Goal: Transaction & Acquisition: Purchase product/service

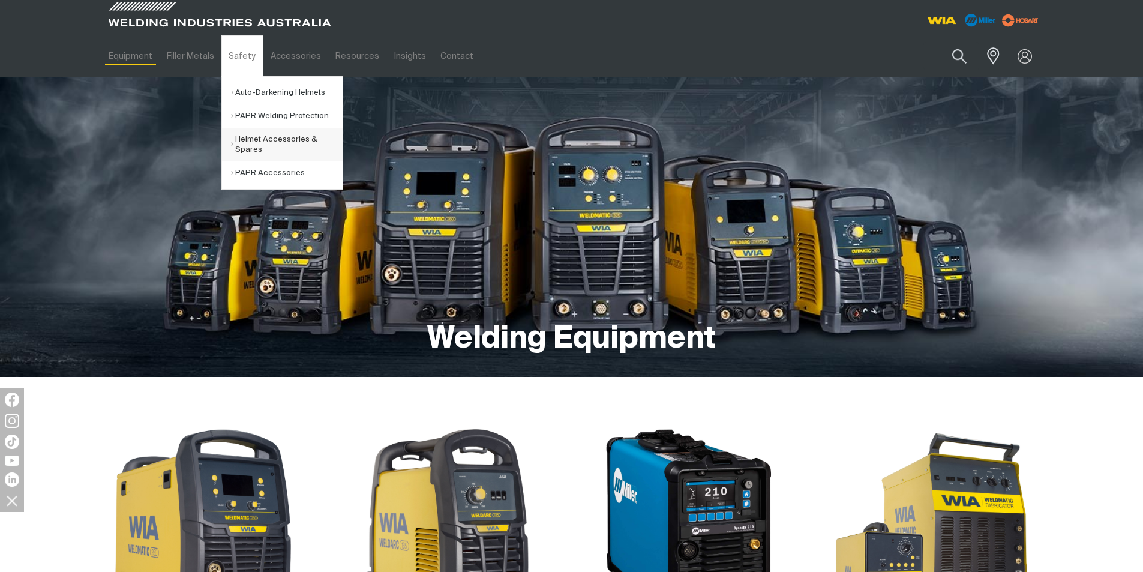
click at [261, 134] on link "Helmet Accessories & Spares" at bounding box center [287, 145] width 112 height 34
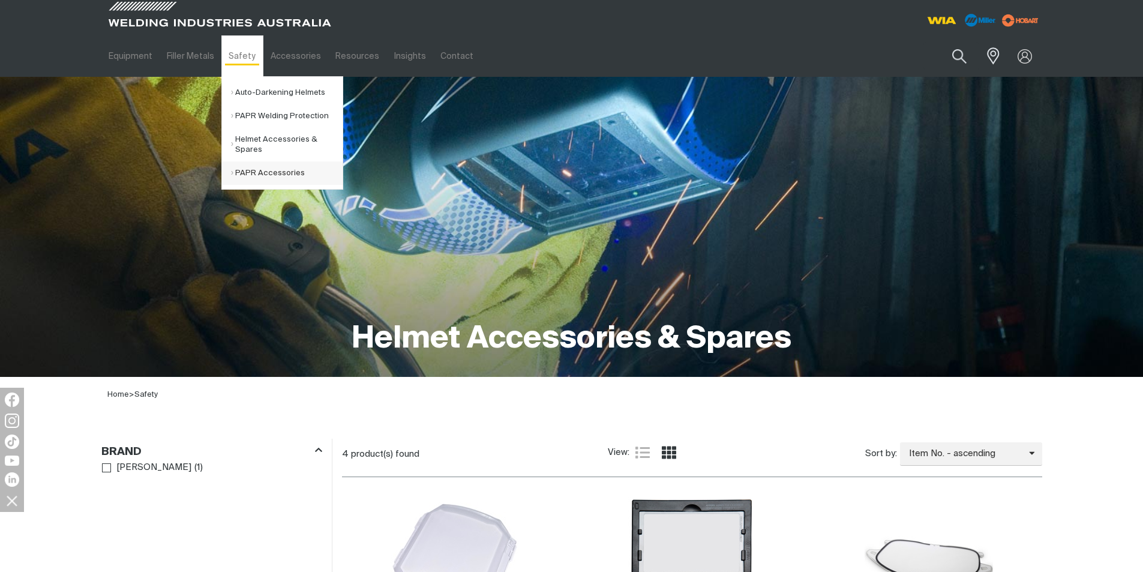
click at [251, 169] on link "PAPR Accessories" at bounding box center [287, 172] width 112 height 23
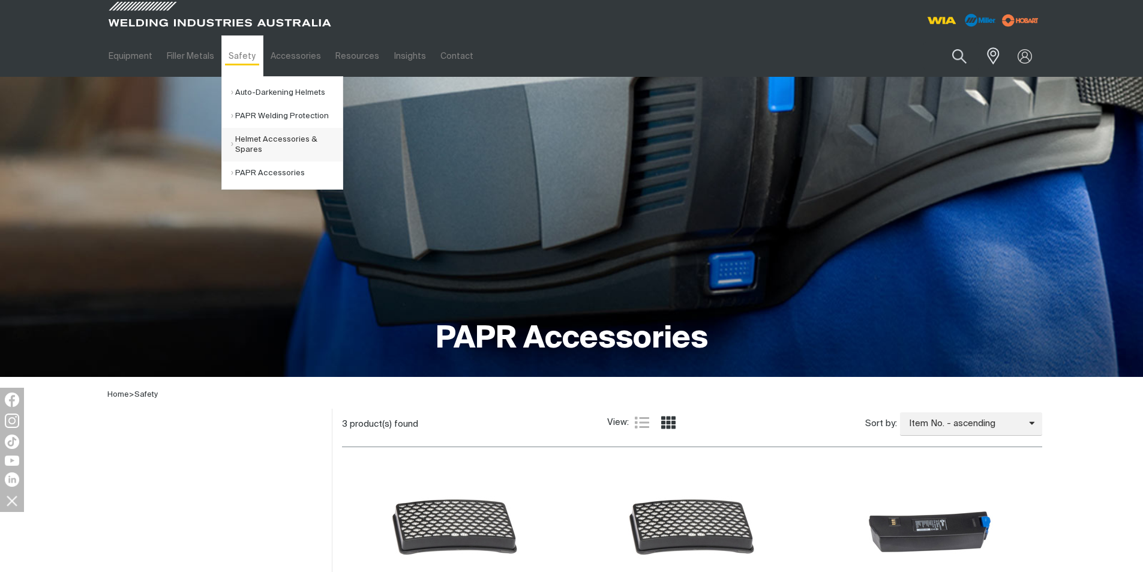
click at [257, 146] on link "Helmet Accessories & Spares" at bounding box center [287, 145] width 112 height 34
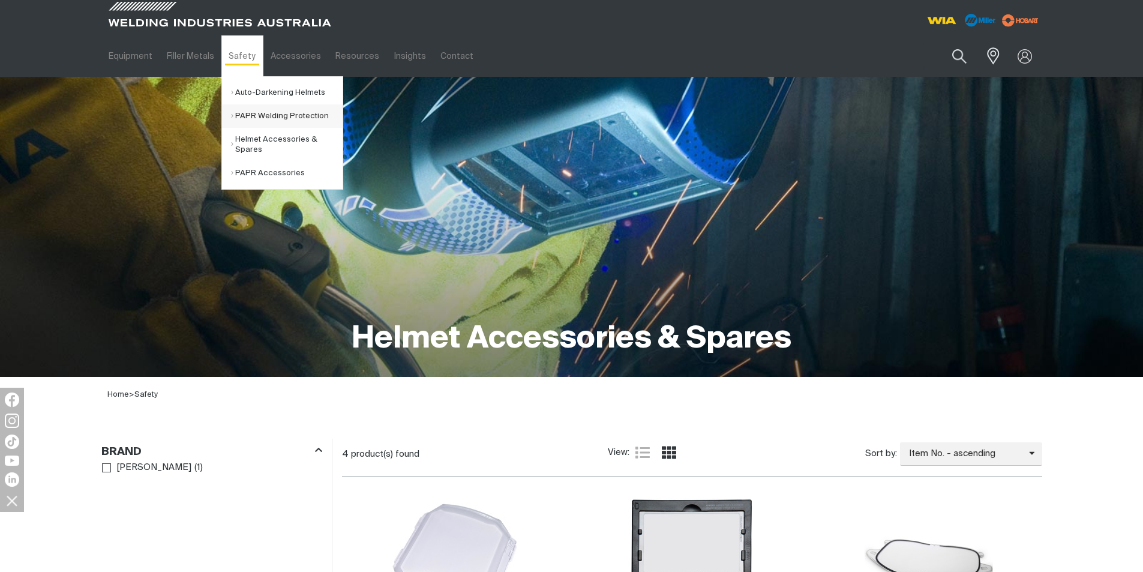
click at [263, 115] on link "PAPR Welding Protection" at bounding box center [287, 115] width 112 height 23
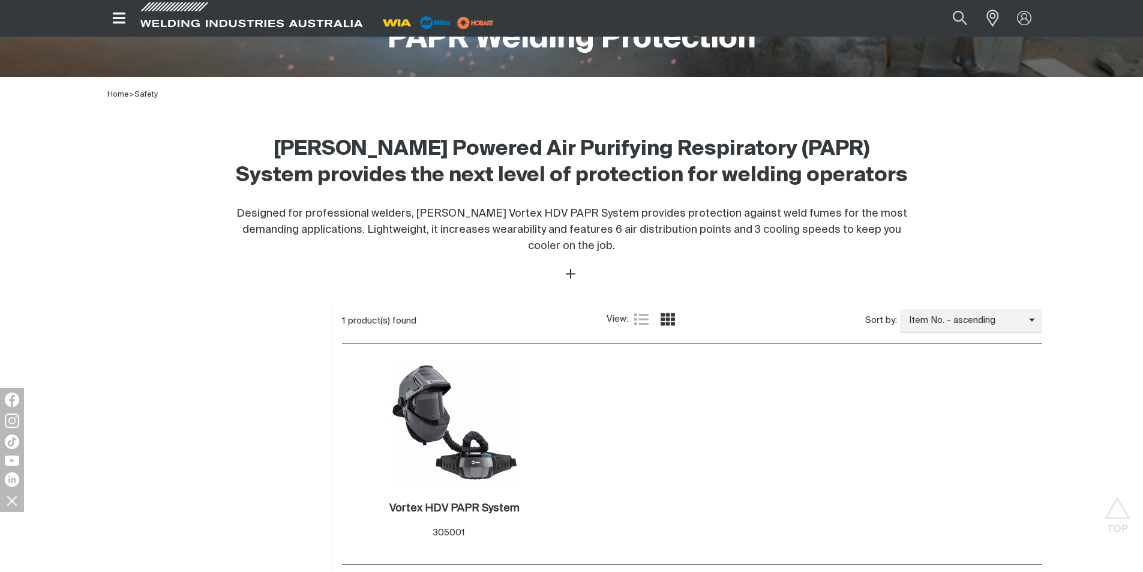
scroll to position [360, 0]
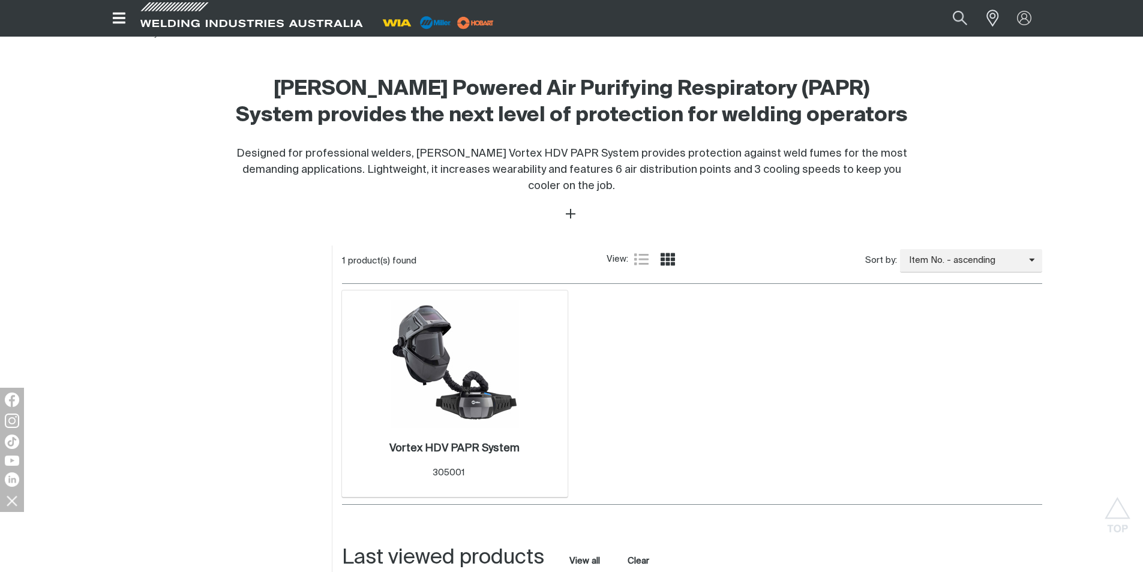
click at [446, 353] on img at bounding box center [455, 363] width 128 height 128
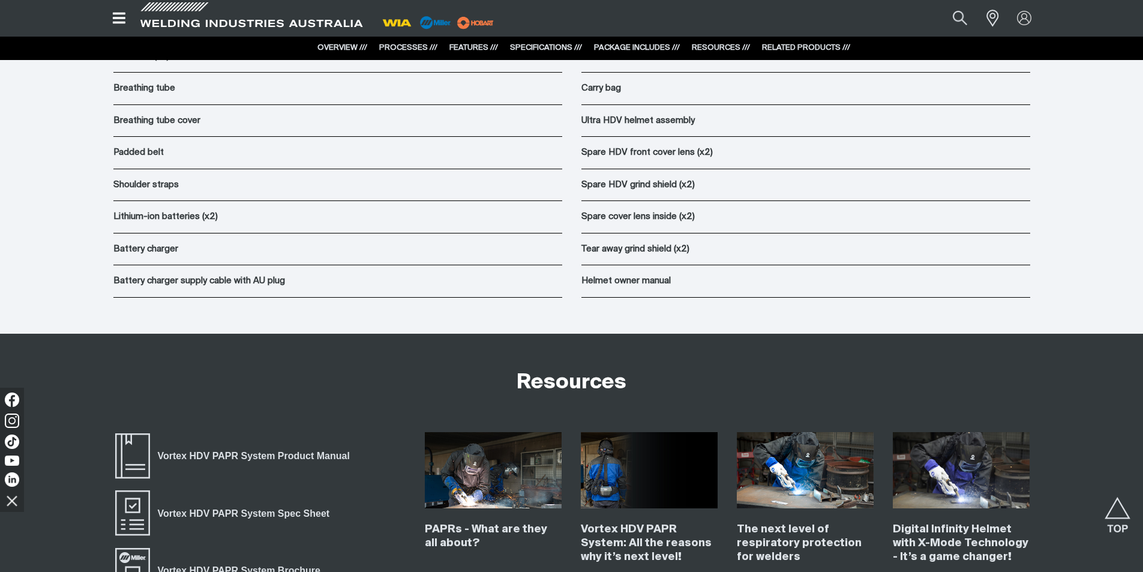
scroll to position [7319, 0]
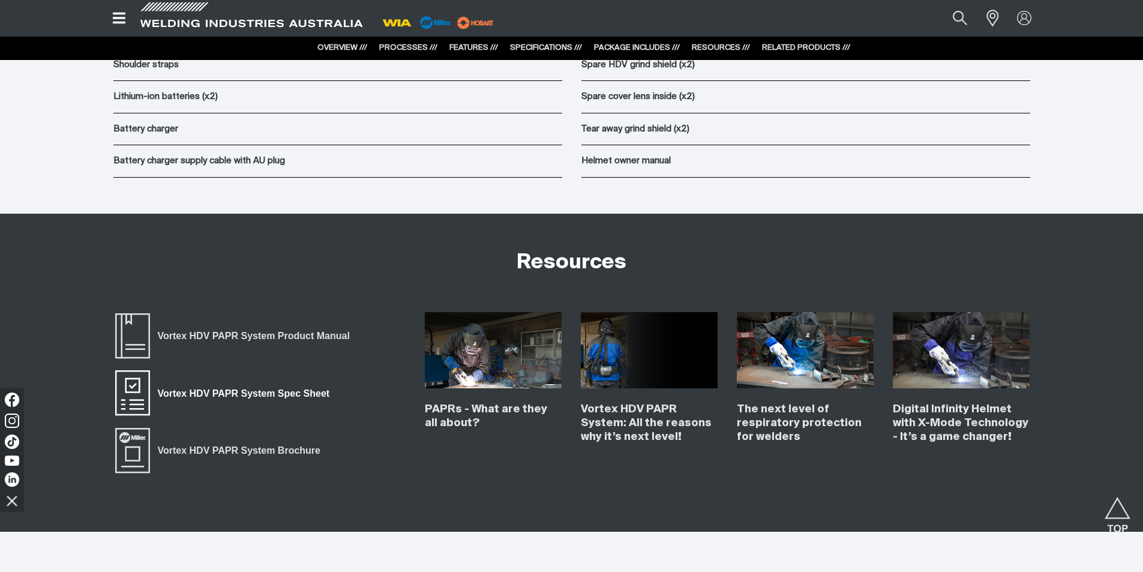
click at [139, 382] on span "Vortex HDV PAPR System Spec Sheet" at bounding box center [132, 393] width 38 height 48
click at [140, 336] on span "Vortex HDV PAPR System Product Manual" at bounding box center [132, 336] width 38 height 48
click at [149, 331] on span "Vortex HDV PAPR System Product Manual" at bounding box center [132, 336] width 38 height 48
click at [146, 388] on span "Vortex HDV PAPR System Spec Sheet" at bounding box center [132, 393] width 38 height 48
